Goal: Information Seeking & Learning: Find specific fact

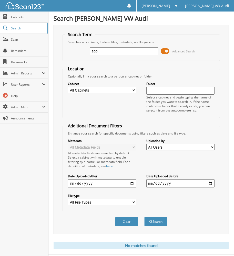
drag, startPoint x: 101, startPoint y: 52, endPoint x: 86, endPoint y: 53, distance: 14.4
click at [86, 53] on div "spp Advanced Search" at bounding box center [140, 51] width 151 height 14
type input "1114984"
click at [144, 217] on button "Search" at bounding box center [155, 221] width 23 height 9
drag, startPoint x: 100, startPoint y: 54, endPoint x: 43, endPoint y: 65, distance: 58.2
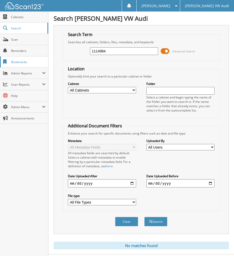
click at [43, 65] on body "Rennae V. Settings Logout Steve Hahns VW Audi Close Cabinets Search SSP" at bounding box center [117, 133] width 234 height 267
paste input "497645A"
type input "1497645A"
click at [144, 217] on button "Search" at bounding box center [155, 221] width 23 height 9
drag, startPoint x: 77, startPoint y: 52, endPoint x: 69, endPoint y: 54, distance: 8.0
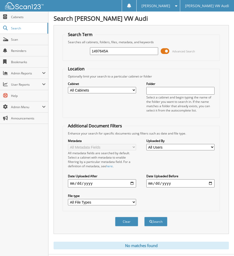
click at [69, 54] on div "1497645A Advanced Search" at bounding box center [140, 51] width 151 height 14
paste input "2306152T"
type input "2306152T"
click at [144, 217] on button "Search" at bounding box center [155, 221] width 23 height 9
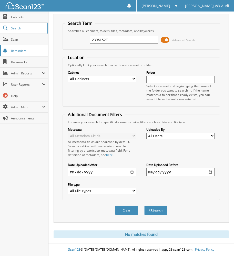
drag, startPoint x: 65, startPoint y: 43, endPoint x: 30, endPoint y: 48, distance: 35.1
click at [30, 48] on body "Rennae V. Settings Logout Steve Hahns VW Audi Close Cabinets Search SSP" at bounding box center [117, 122] width 234 height 267
paste input "83992P"
type input "2383992P"
click at [144, 206] on button "Search" at bounding box center [155, 210] width 23 height 9
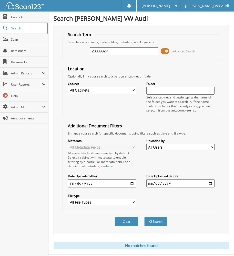
drag, startPoint x: 117, startPoint y: 52, endPoint x: 71, endPoint y: 65, distance: 48.4
click at [71, 65] on form "Search Term Searches all cabinets, folders, files, metadata, and keywords 23839…" at bounding box center [140, 132] width 157 height 200
type input "1497645a"
click at [144, 217] on button "Search" at bounding box center [155, 221] width 23 height 9
click at [18, 15] on span "Cabinets" at bounding box center [28, 17] width 35 height 4
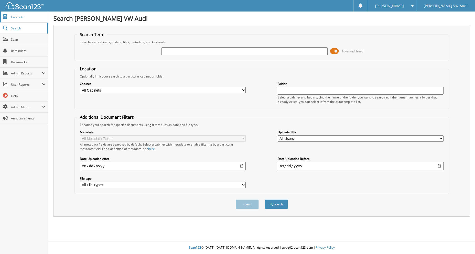
click at [22, 16] on span "Cabinets" at bounding box center [28, 17] width 35 height 4
click at [240, 52] on input "text" at bounding box center [244, 51] width 166 height 8
type input "HERTZ"
click at [265, 200] on button "Search" at bounding box center [276, 204] width 23 height 9
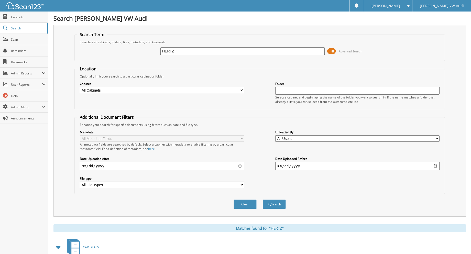
drag, startPoint x: 199, startPoint y: 49, endPoint x: 156, endPoint y: 50, distance: 43.0
click at [156, 50] on div "HERTZ Advanced Search" at bounding box center [259, 51] width 365 height 14
type input "1448194"
click at [263, 200] on button "Search" at bounding box center [274, 204] width 23 height 9
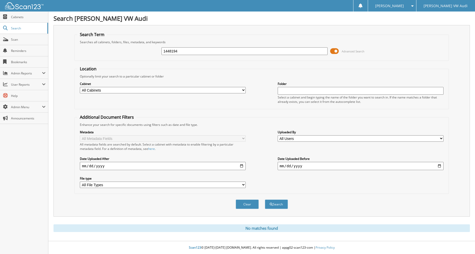
click at [190, 56] on div "1448194 Advanced Search" at bounding box center [261, 51] width 368 height 14
click at [189, 50] on input "1448194" at bounding box center [244, 51] width 166 height 8
type input "1462227"
click at [265, 200] on button "Search" at bounding box center [276, 204] width 23 height 9
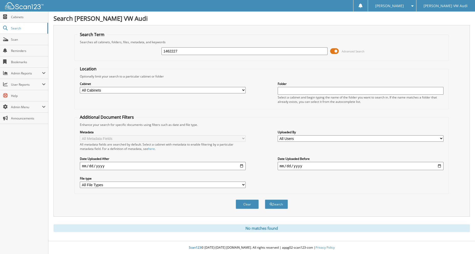
click at [202, 52] on input "1462227" at bounding box center [244, 51] width 166 height 8
type input "14606782"
click at [265, 200] on button "Search" at bounding box center [276, 204] width 23 height 9
click at [202, 52] on input "14606782" at bounding box center [244, 51] width 166 height 8
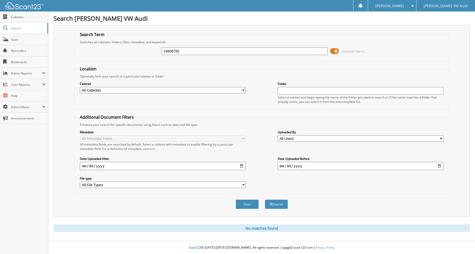
click at [202, 52] on input "14606782" at bounding box center [244, 51] width 166 height 8
type input "1406478"
click at [265, 200] on button "Search" at bounding box center [276, 204] width 23 height 9
click at [185, 50] on input "1406478" at bounding box center [244, 51] width 166 height 8
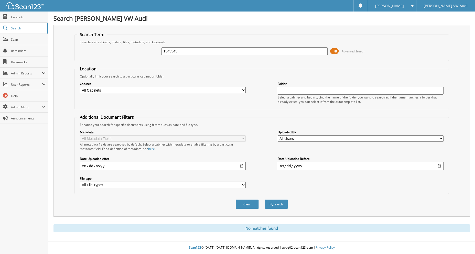
type input "1543345"
click at [265, 200] on button "Search" at bounding box center [276, 204] width 23 height 9
click at [185, 50] on input "1543345" at bounding box center [244, 51] width 166 height 8
type input "1571794"
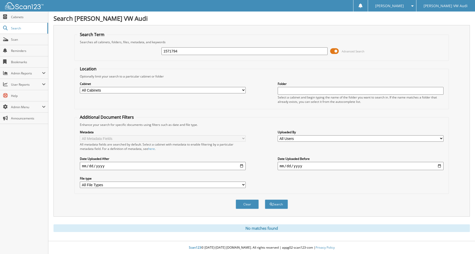
click at [265, 200] on button "Search" at bounding box center [276, 204] width 23 height 9
click at [185, 50] on input "1571794" at bounding box center [244, 51] width 166 height 8
type input "2316785P"
click at [265, 200] on button "Search" at bounding box center [276, 204] width 23 height 9
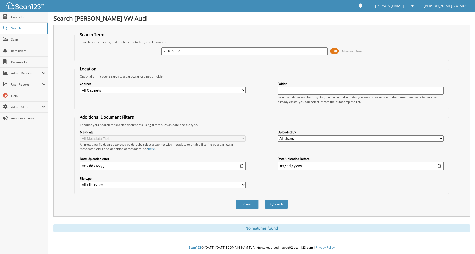
click at [201, 47] on div "2316785P Advanced Search" at bounding box center [261, 51] width 368 height 14
click at [202, 50] on input "2316785P" at bounding box center [244, 51] width 166 height 8
drag, startPoint x: 202, startPoint y: 50, endPoint x: 206, endPoint y: 53, distance: 5.6
click at [206, 53] on input "2316785P" at bounding box center [244, 51] width 166 height 8
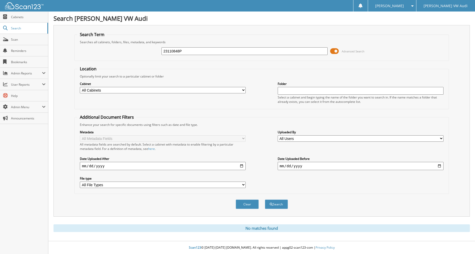
type input "23110848P"
click at [265, 200] on button "Search" at bounding box center [276, 204] width 23 height 9
drag, startPoint x: 0, startPoint y: 0, endPoint x: 143, endPoint y: 55, distance: 153.4
click at [143, 55] on div "23110848P Advanced Search" at bounding box center [261, 51] width 368 height 14
type input "2101837AP"
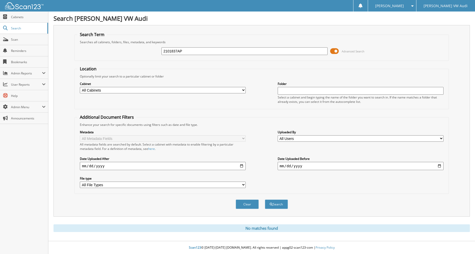
click at [265, 200] on button "Search" at bounding box center [276, 204] width 23 height 9
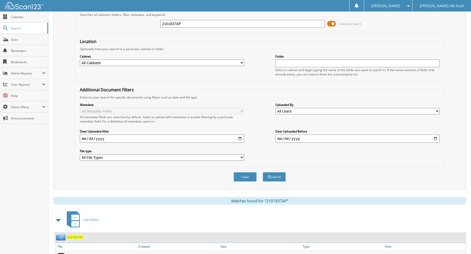
scroll to position [60, 0]
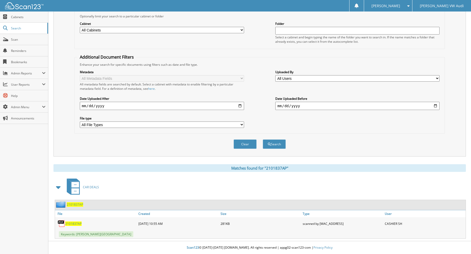
click at [72, 224] on span "2101837AP" at bounding box center [73, 224] width 16 height 4
click at [76, 203] on span "2101837AP" at bounding box center [75, 204] width 16 height 4
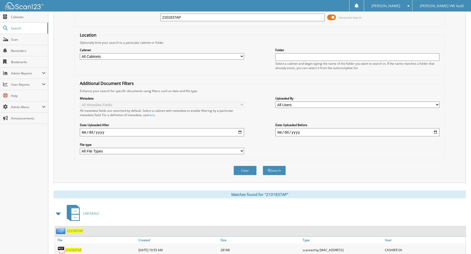
scroll to position [60, 0]
